Goal: Download file/media

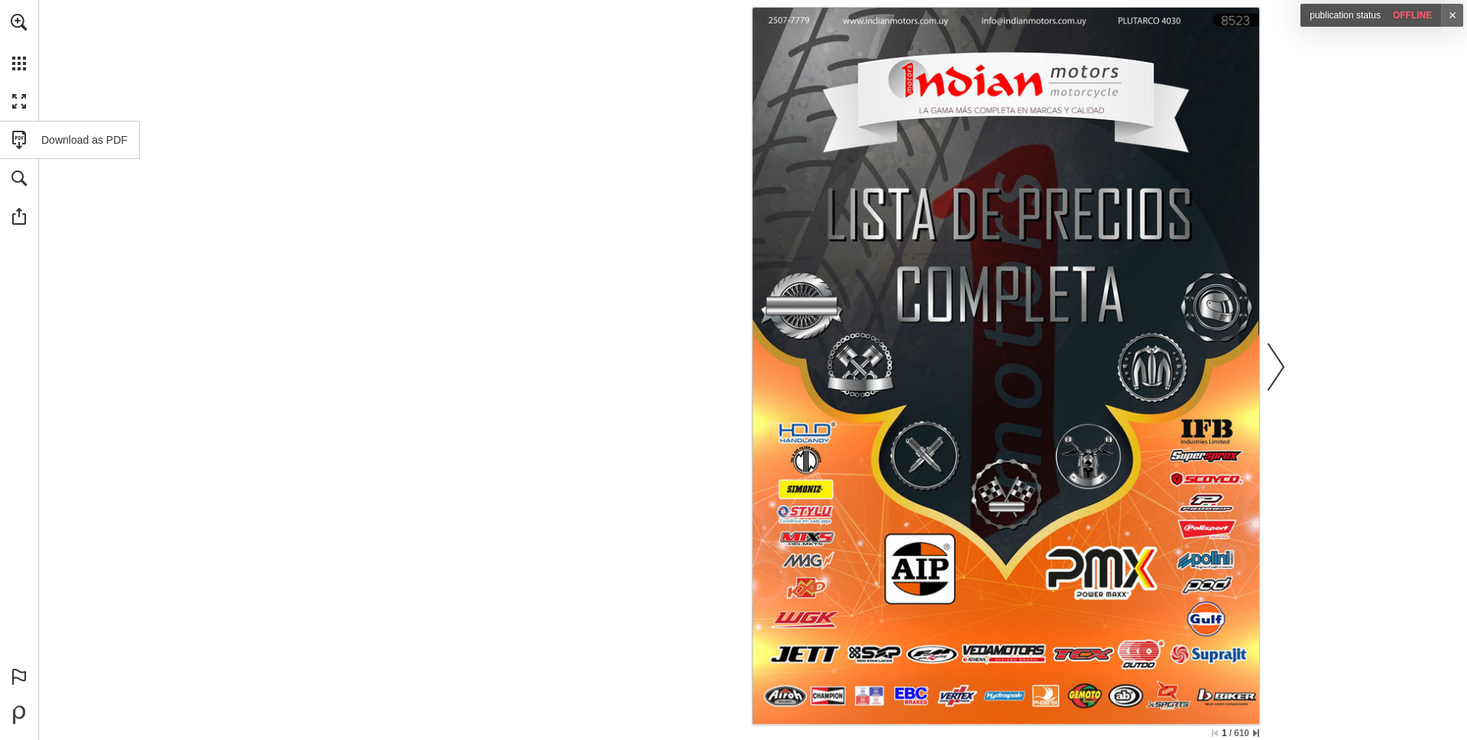
click at [16, 138] on link "Download as PDF" at bounding box center [70, 140] width 140 height 38
click at [1279, 372] on link "Next page" at bounding box center [1278, 366] width 34 height 711
